Goal: Use online tool/utility: Utilize a website feature to perform a specific function

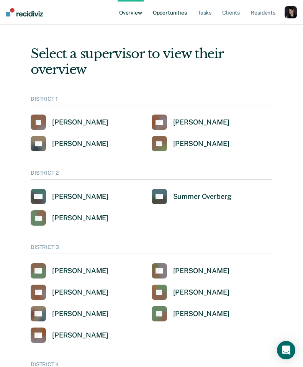
click at [168, 15] on link "Opportunities" at bounding box center [169, 12] width 37 height 24
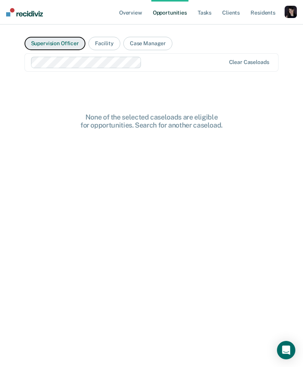
click at [75, 45] on button "Supervision Officer" at bounding box center [54, 43] width 61 height 13
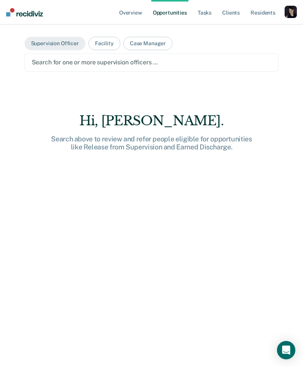
click at [108, 60] on div at bounding box center [152, 62] width 240 height 9
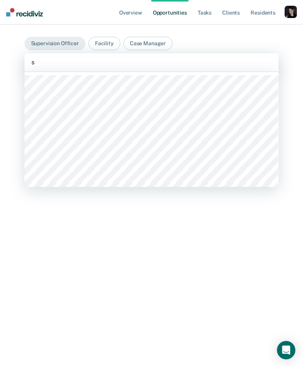
type input "sh"
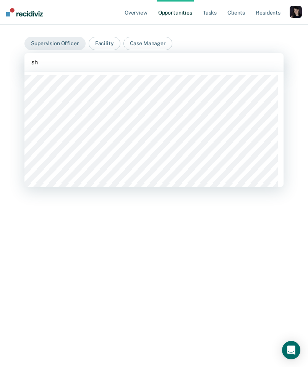
type input "s"
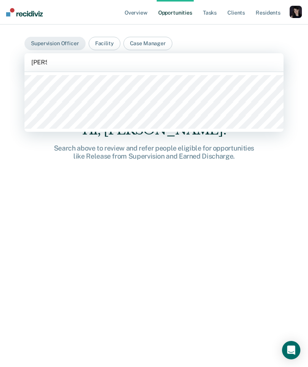
type input "matt ga"
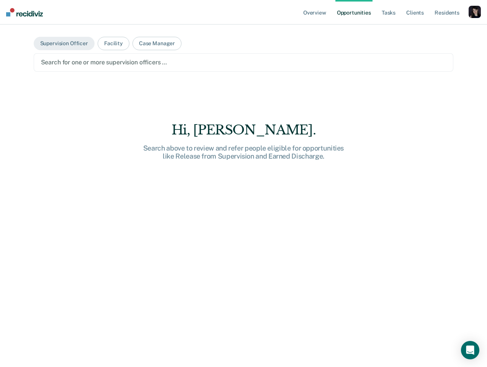
click at [124, 58] on div at bounding box center [243, 62] width 405 height 9
